Goal: Task Accomplishment & Management: Manage account settings

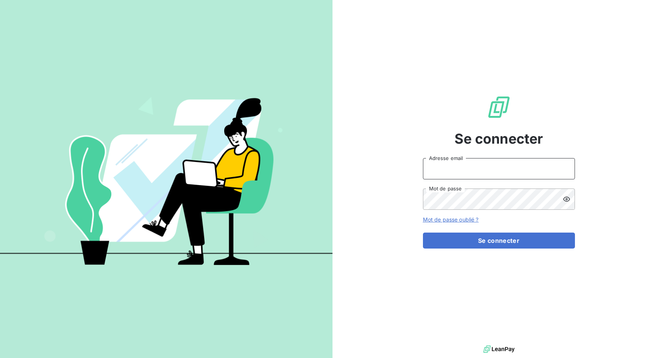
click at [443, 171] on input "Adresse email" at bounding box center [499, 168] width 152 height 21
drag, startPoint x: 450, startPoint y: 170, endPoint x: 480, endPoint y: 171, distance: 30.0
click at [480, 171] on input "admin@3dcelo" at bounding box center [499, 168] width 152 height 21
type input "admin@diprotex"
click at [423, 232] on button "Se connecter" at bounding box center [499, 240] width 152 height 16
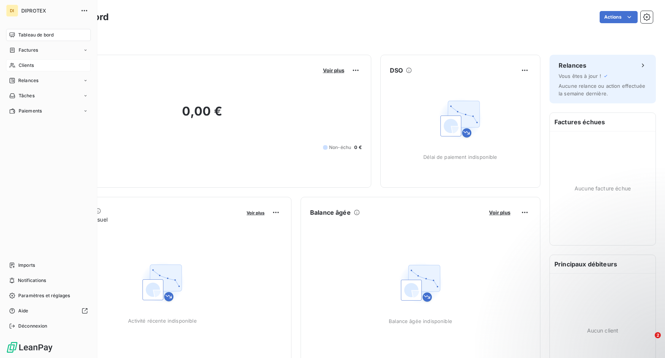
click at [16, 63] on div "Clients" at bounding box center [48, 65] width 85 height 12
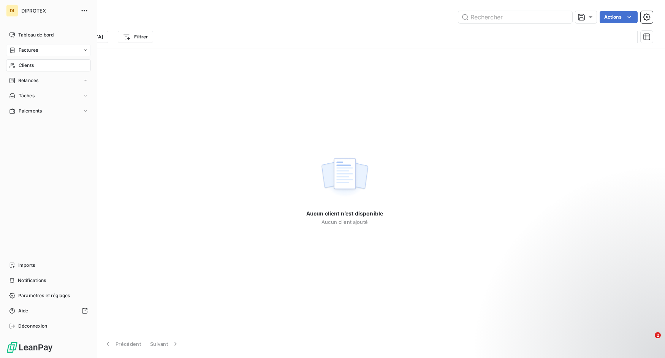
click at [24, 51] on span "Factures" at bounding box center [28, 50] width 19 height 7
click at [38, 328] on span "Déconnexion" at bounding box center [32, 325] width 29 height 7
